Goal: Task Accomplishment & Management: Manage account settings

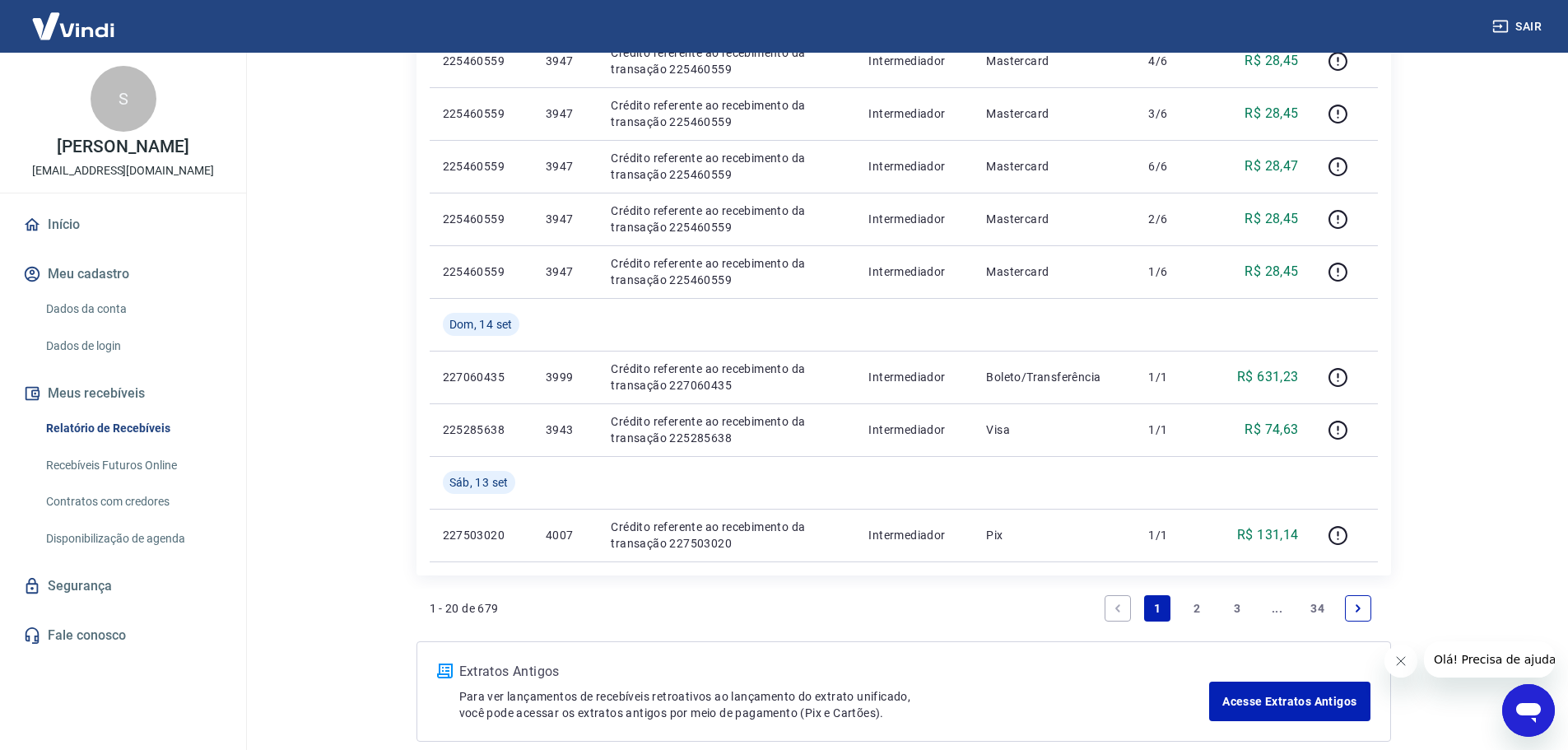
scroll to position [1122, 0]
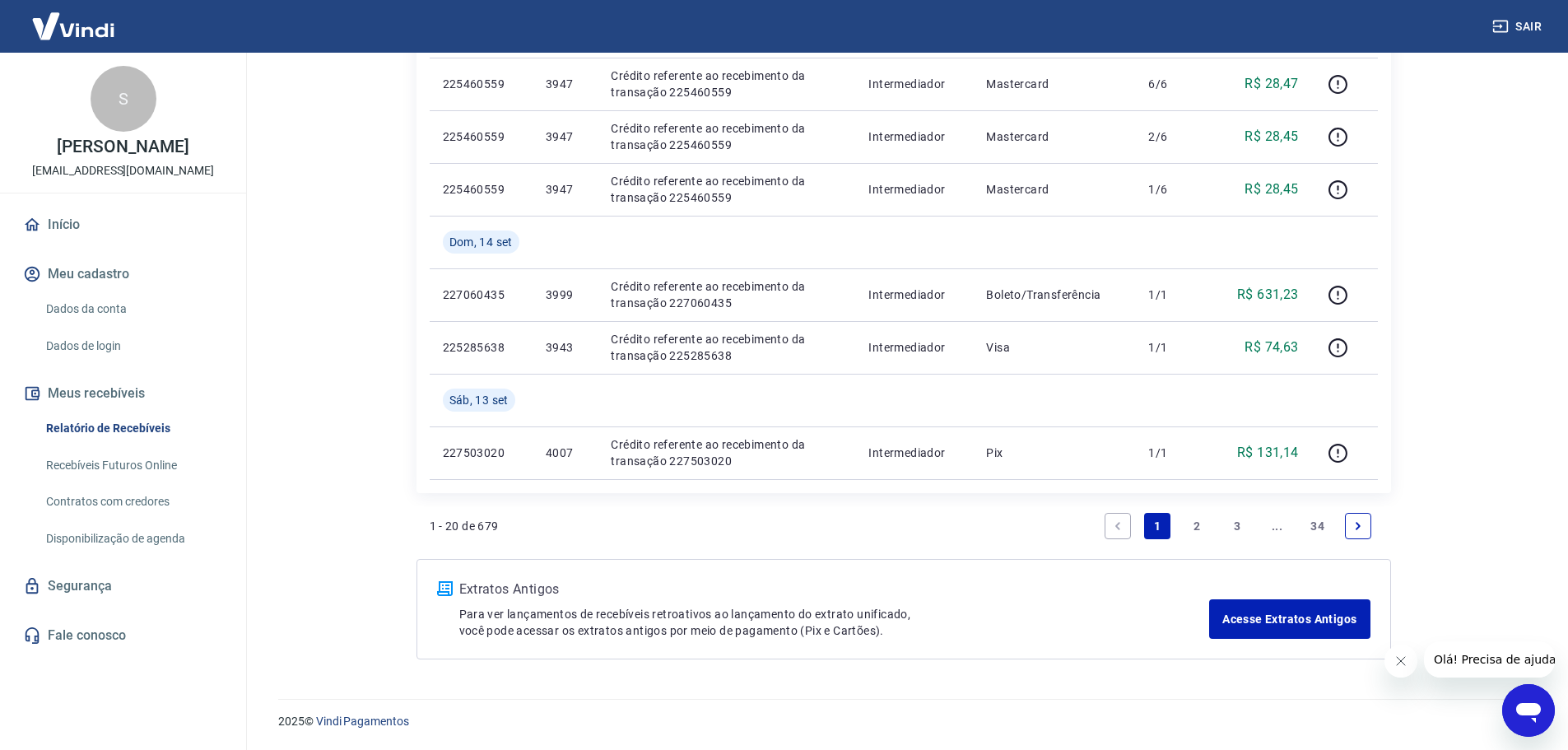
click at [1237, 520] on link "3" at bounding box center [1236, 526] width 26 height 26
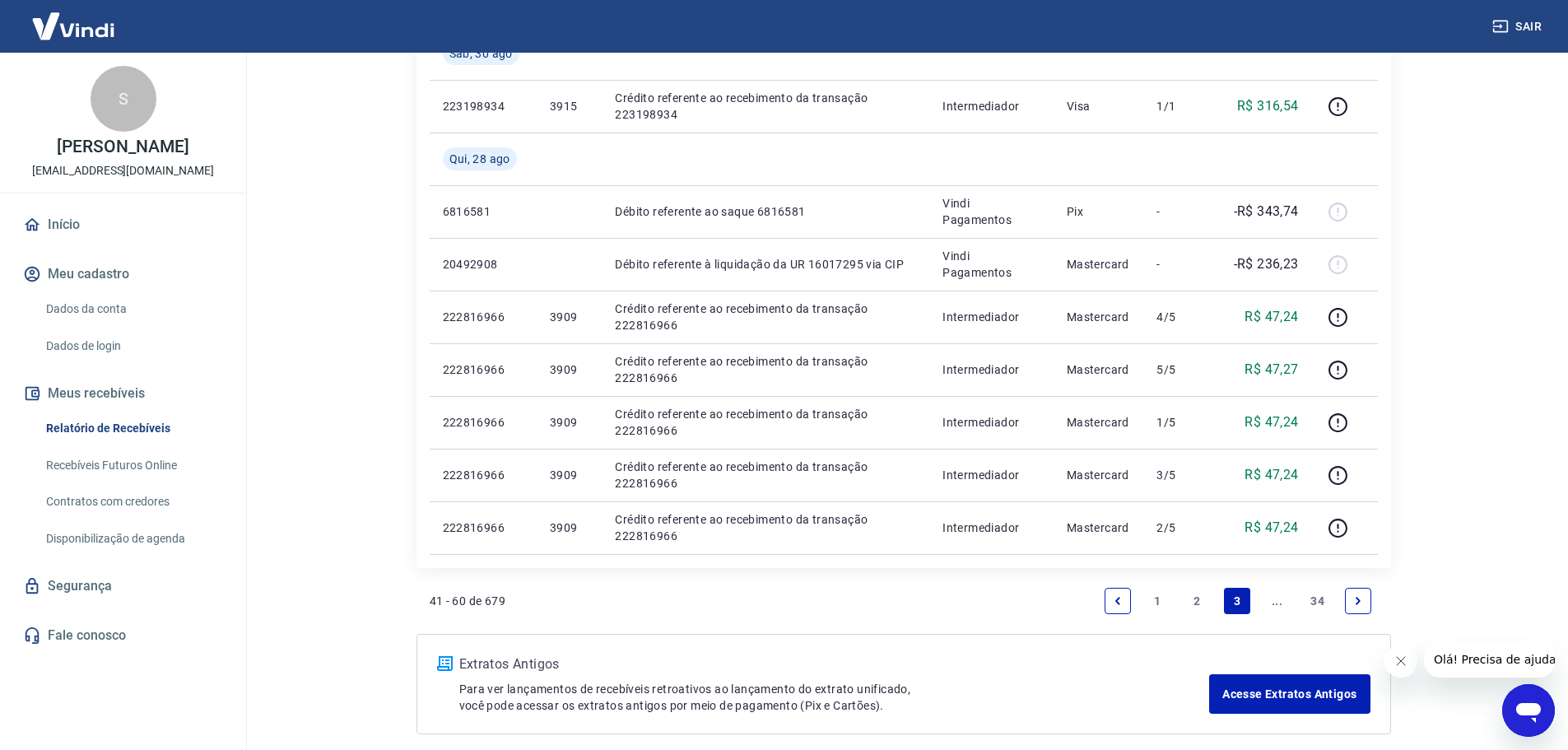
scroll to position [1227, 0]
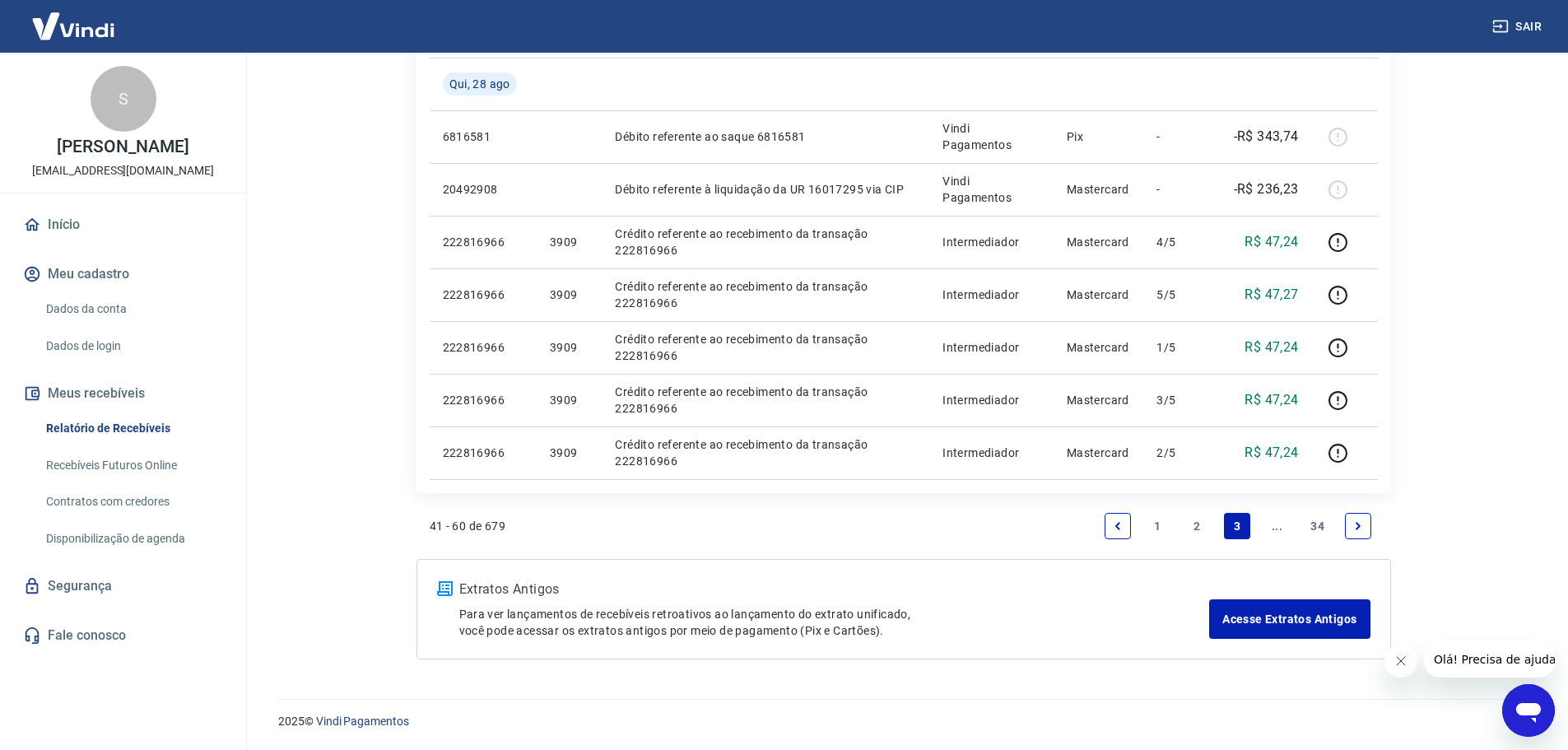
click at [1196, 522] on link "2" at bounding box center [1196, 526] width 26 height 26
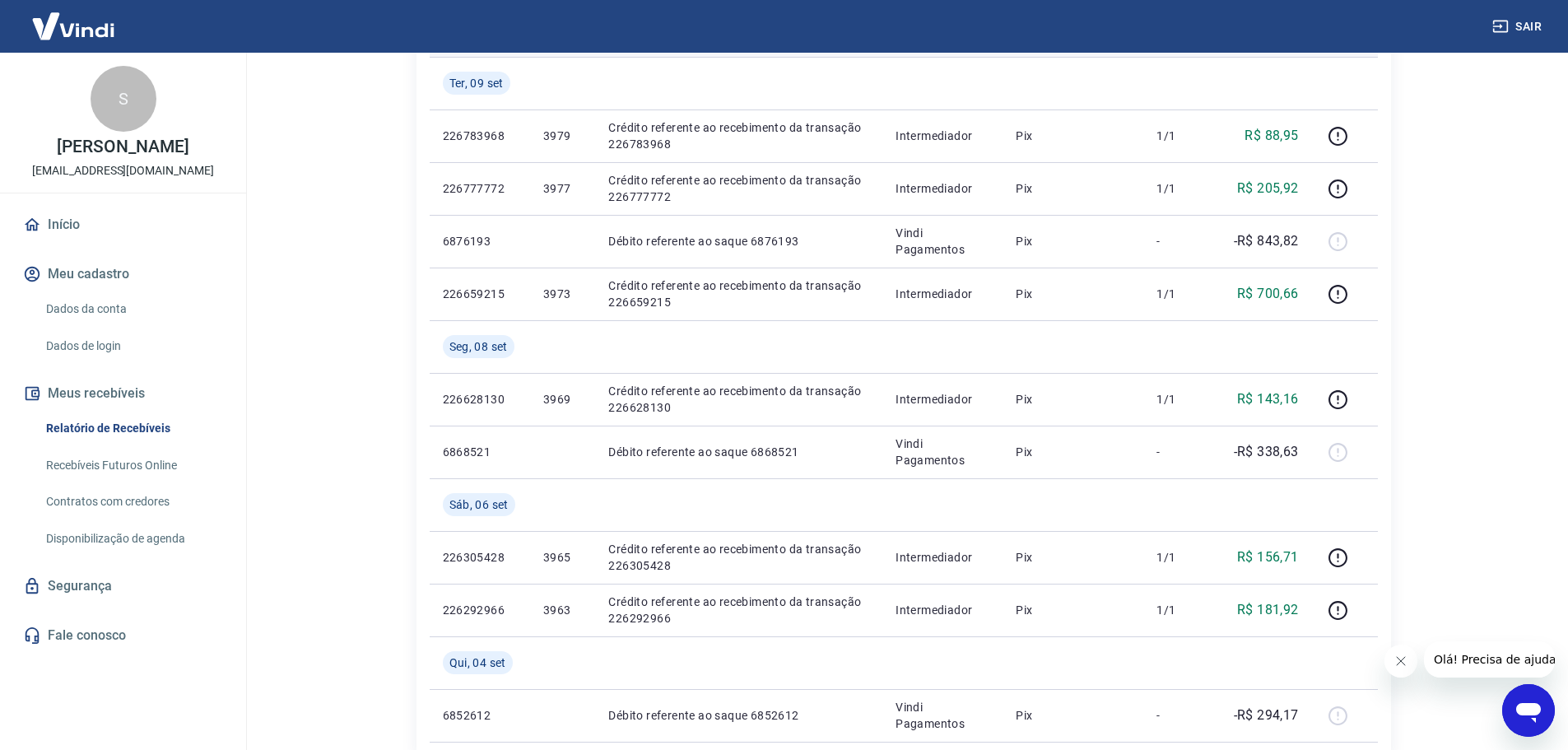
scroll to position [1332, 0]
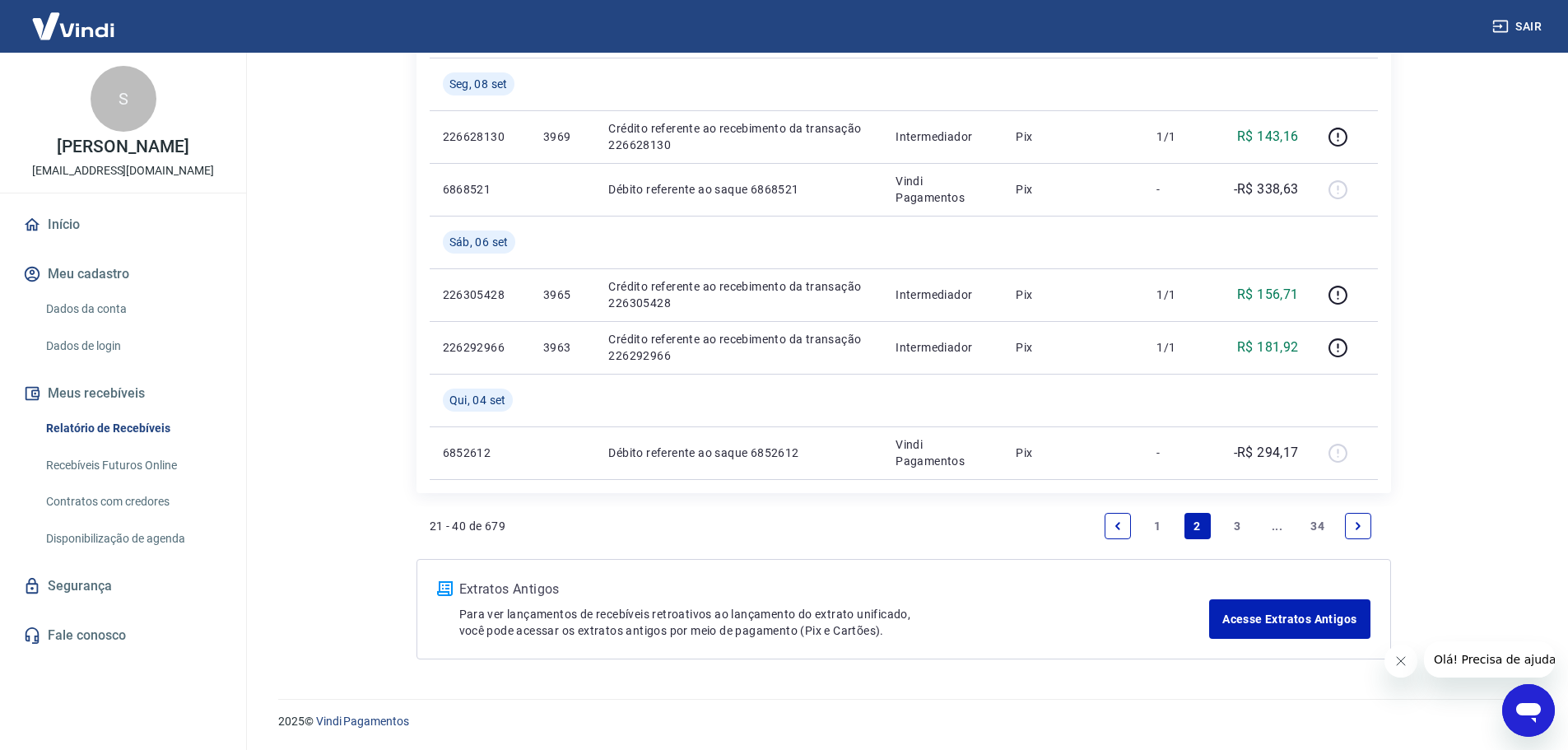
click at [1234, 527] on link "3" at bounding box center [1236, 526] width 26 height 26
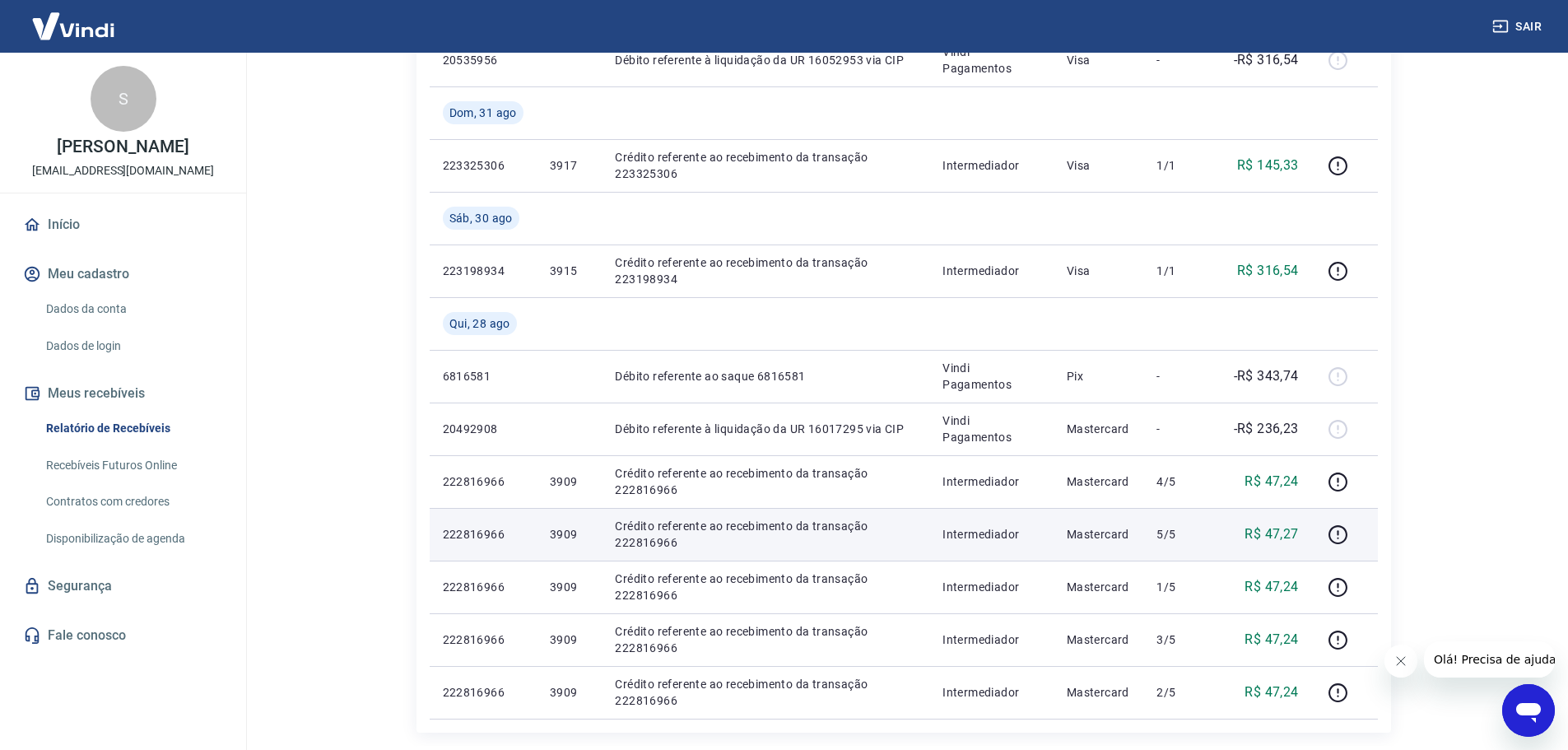
scroll to position [1227, 0]
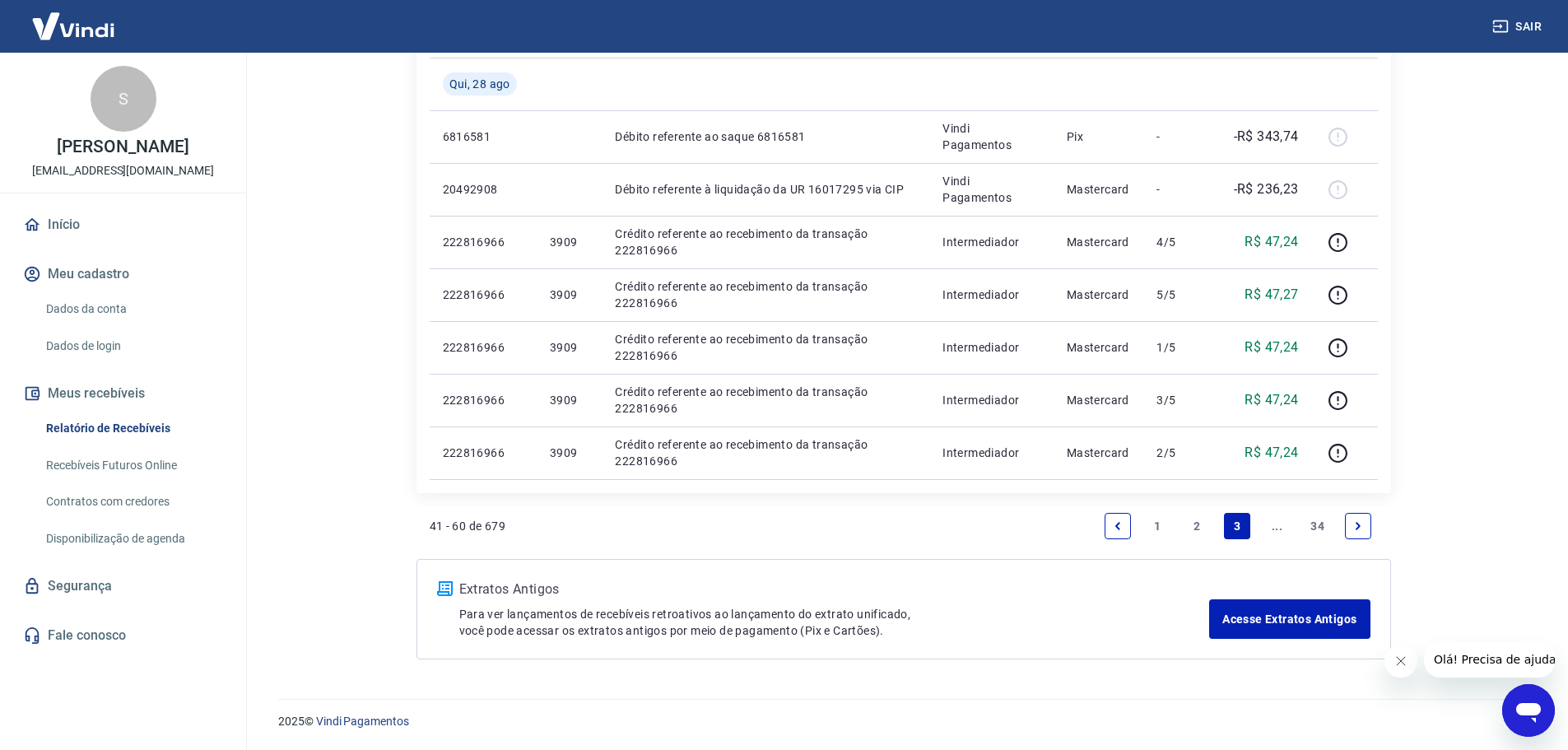
click at [1198, 522] on link "2" at bounding box center [1196, 526] width 26 height 26
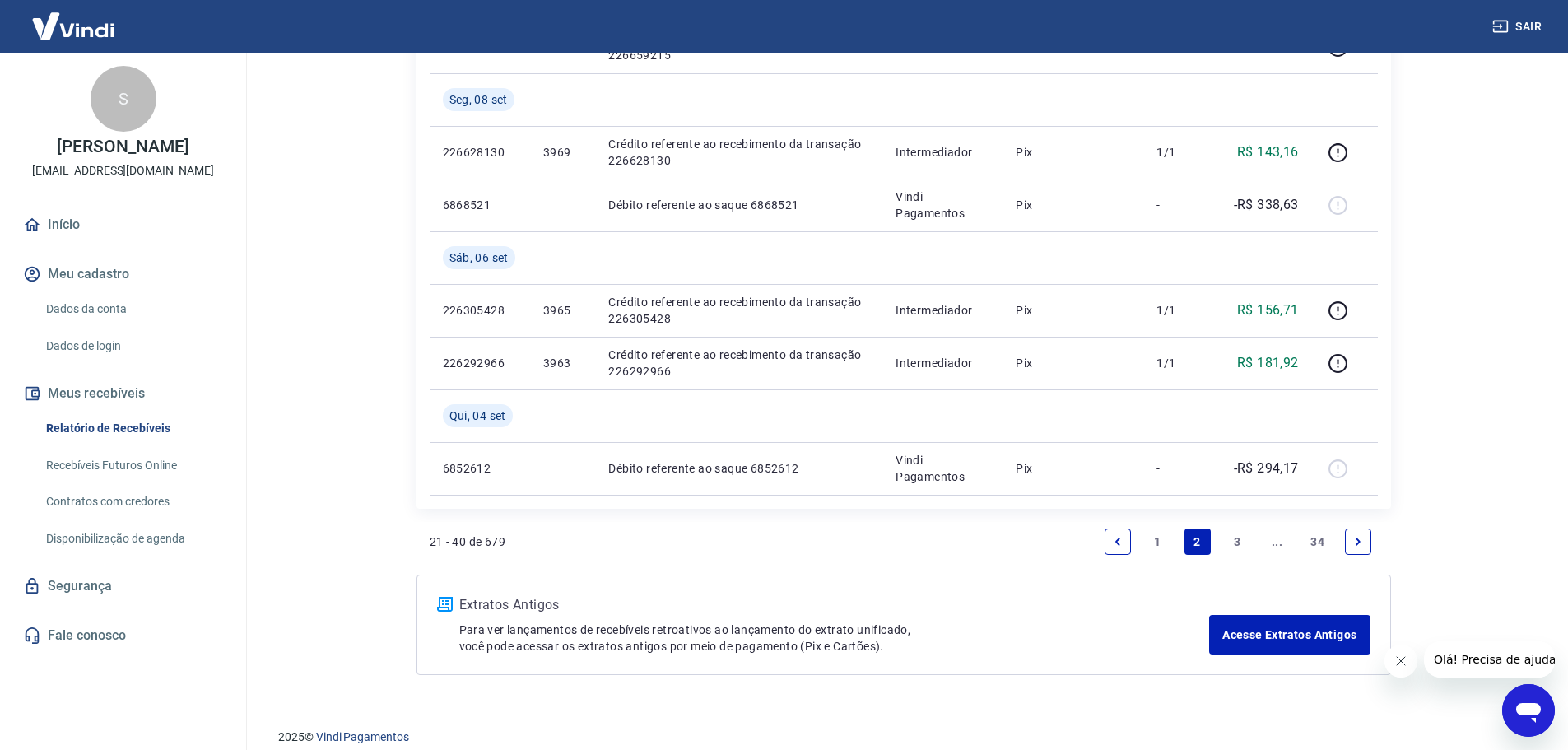
scroll to position [1332, 0]
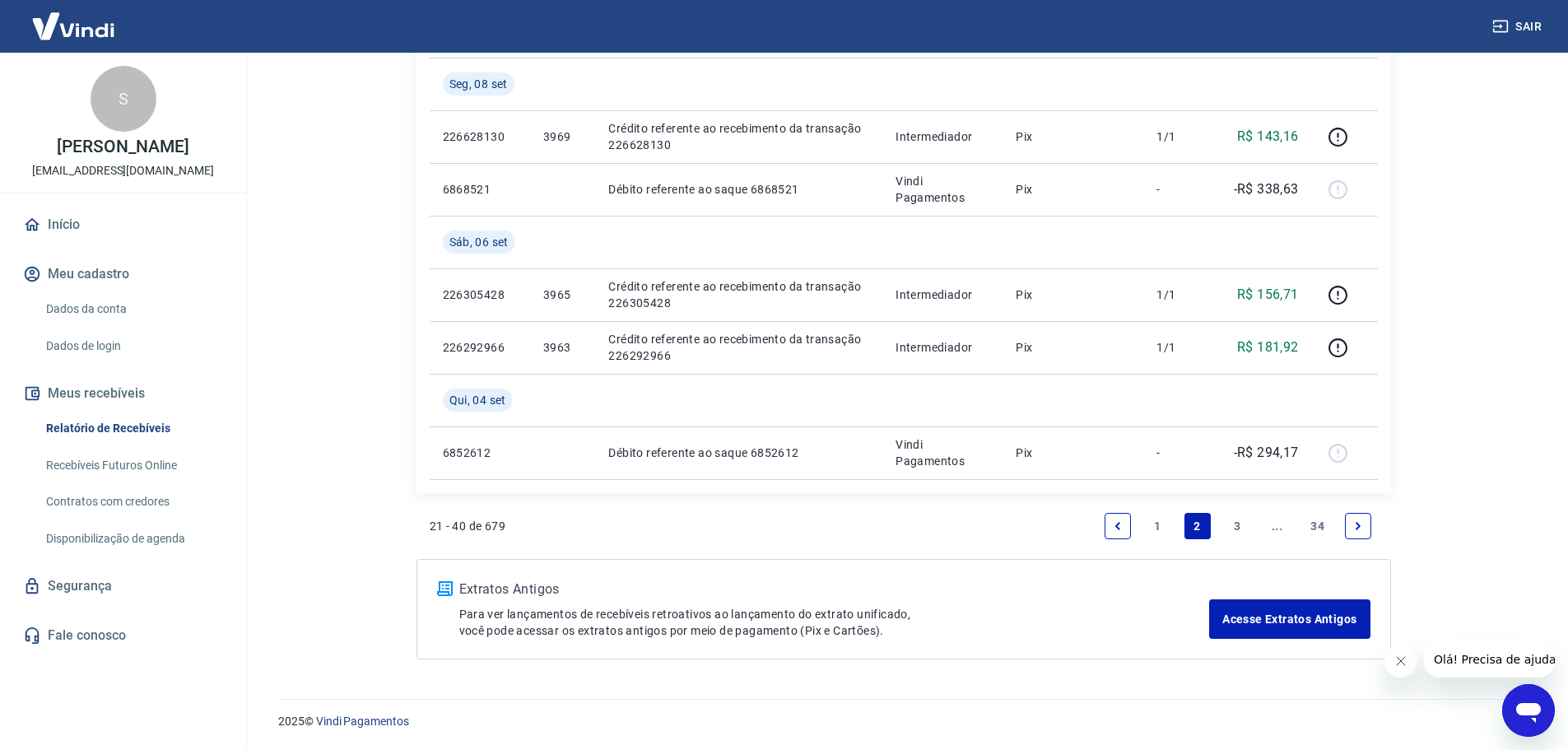
click at [1153, 528] on link "1" at bounding box center [1156, 526] width 26 height 26
